Goal: Task Accomplishment & Management: Use online tool/utility

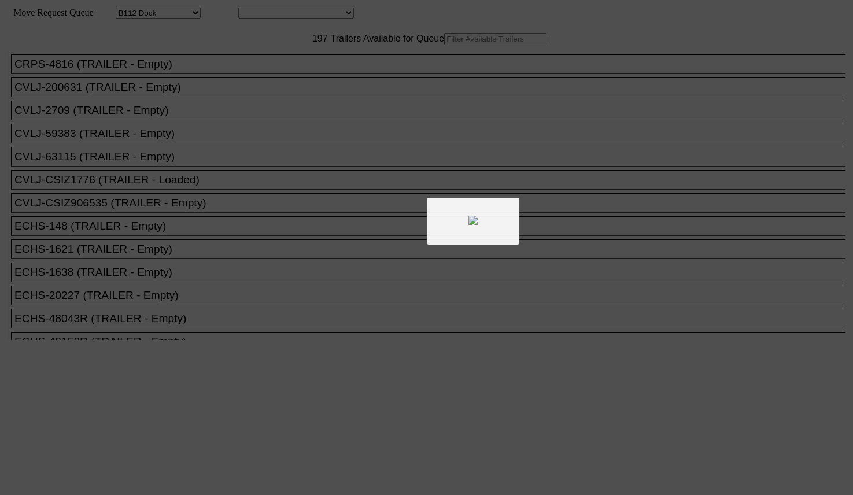
select select "121"
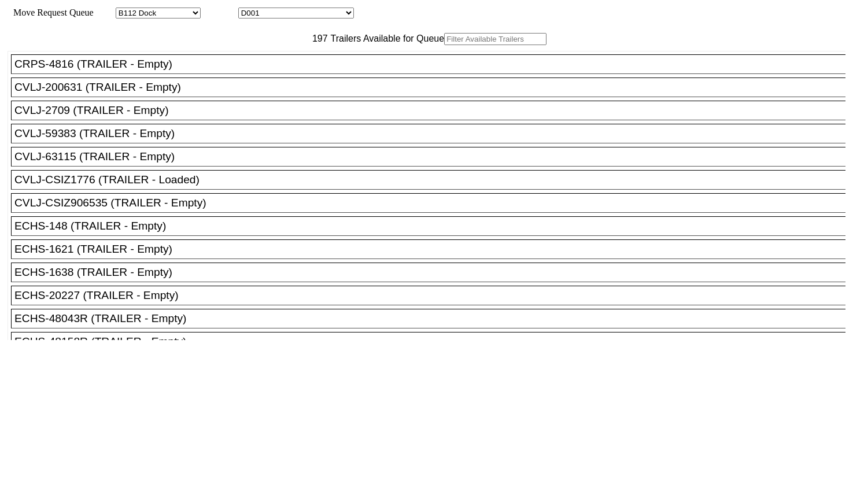
click at [444, 45] on input "text" at bounding box center [495, 39] width 102 height 12
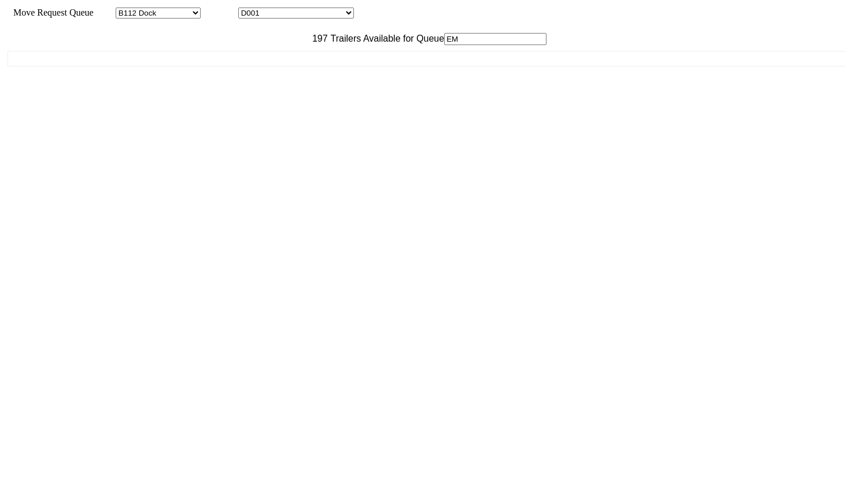
type input "E"
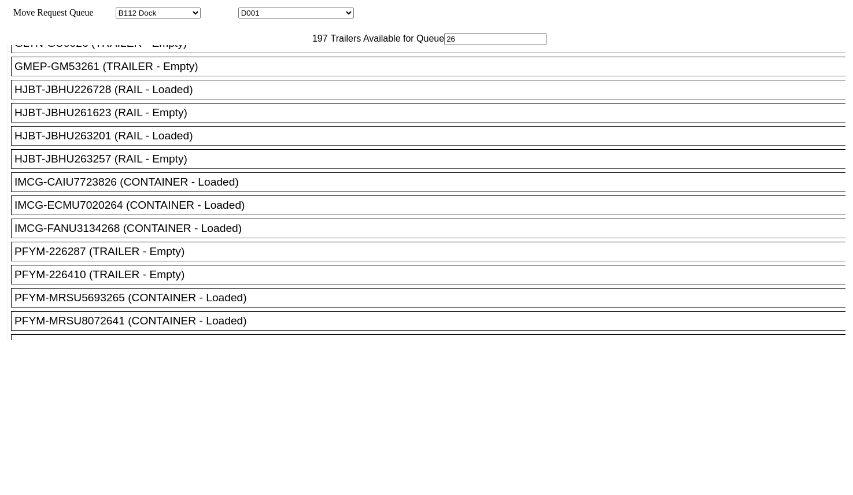
scroll to position [134, 0]
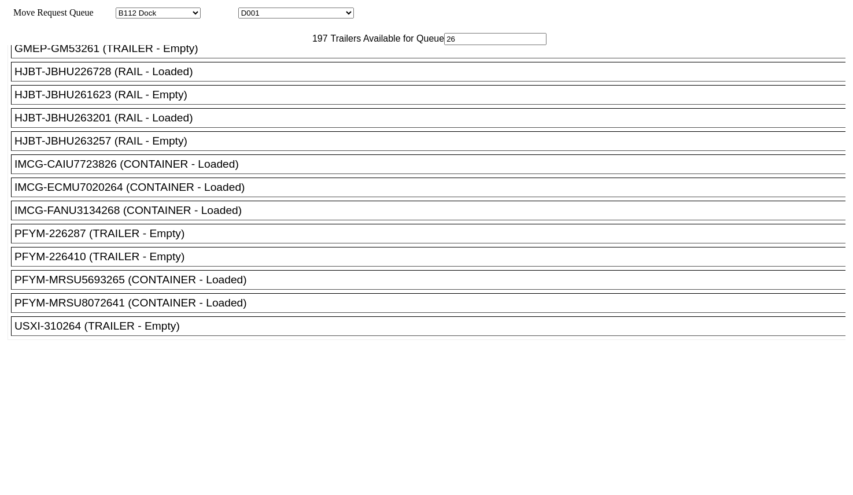
type input "2"
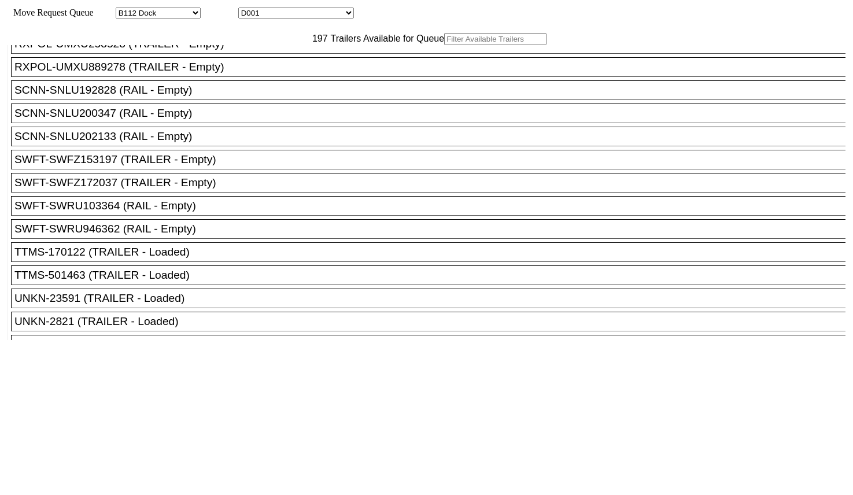
scroll to position [4035, 0]
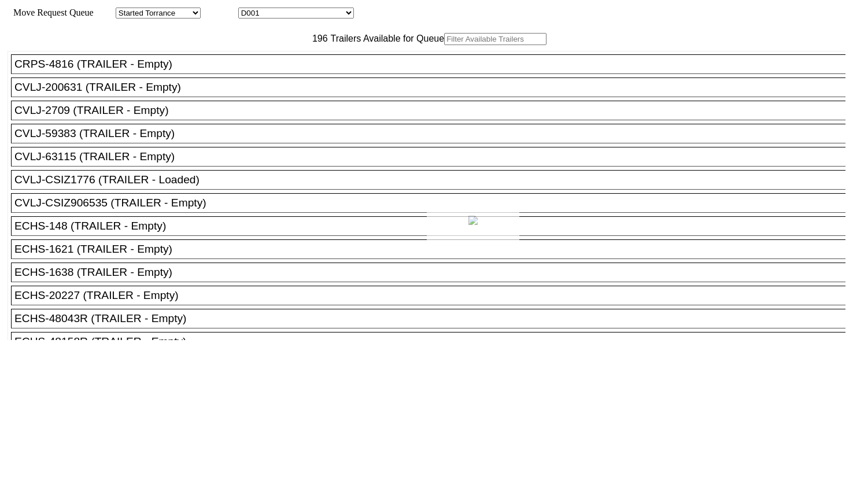
drag, startPoint x: 264, startPoint y: 71, endPoint x: 257, endPoint y: 67, distance: 7.5
click at [257, 67] on div at bounding box center [426, 247] width 853 height 495
click at [444, 45] on input "text" at bounding box center [495, 39] width 102 height 12
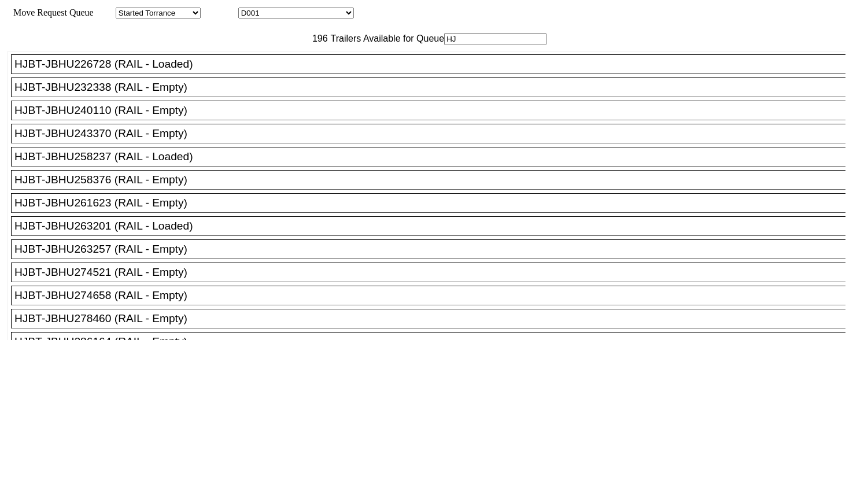
type input "HJ"
click at [216, 209] on div "HJBT-JBHU261623 (RAIL - Empty)" at bounding box center [433, 203] width 838 height 13
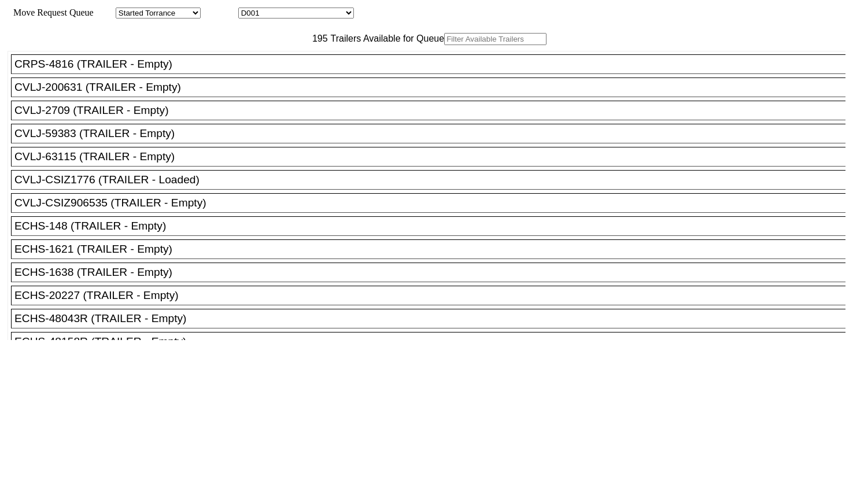
click at [444, 45] on input "text" at bounding box center [495, 39] width 102 height 12
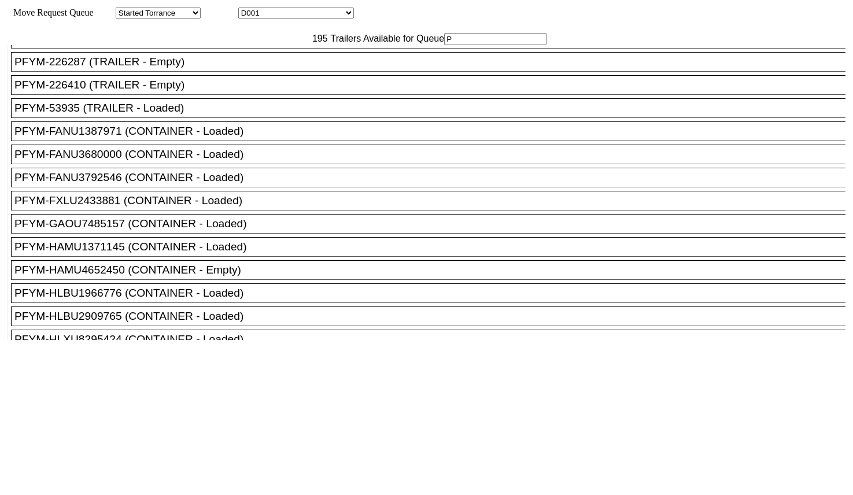
scroll to position [3182, 0]
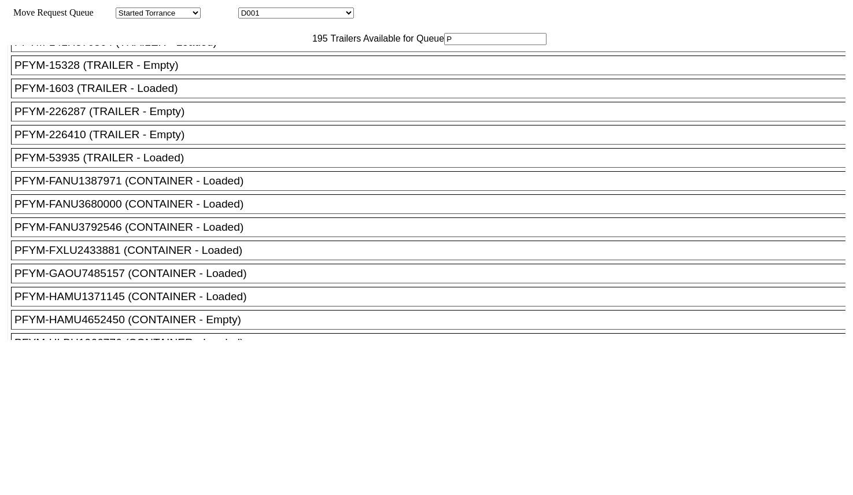
type input "P"
click at [211, 25] on div "PFLP-53R22312 (TRAILER - Empty)" at bounding box center [433, 19] width 838 height 13
